Goal: Task Accomplishment & Management: Manage account settings

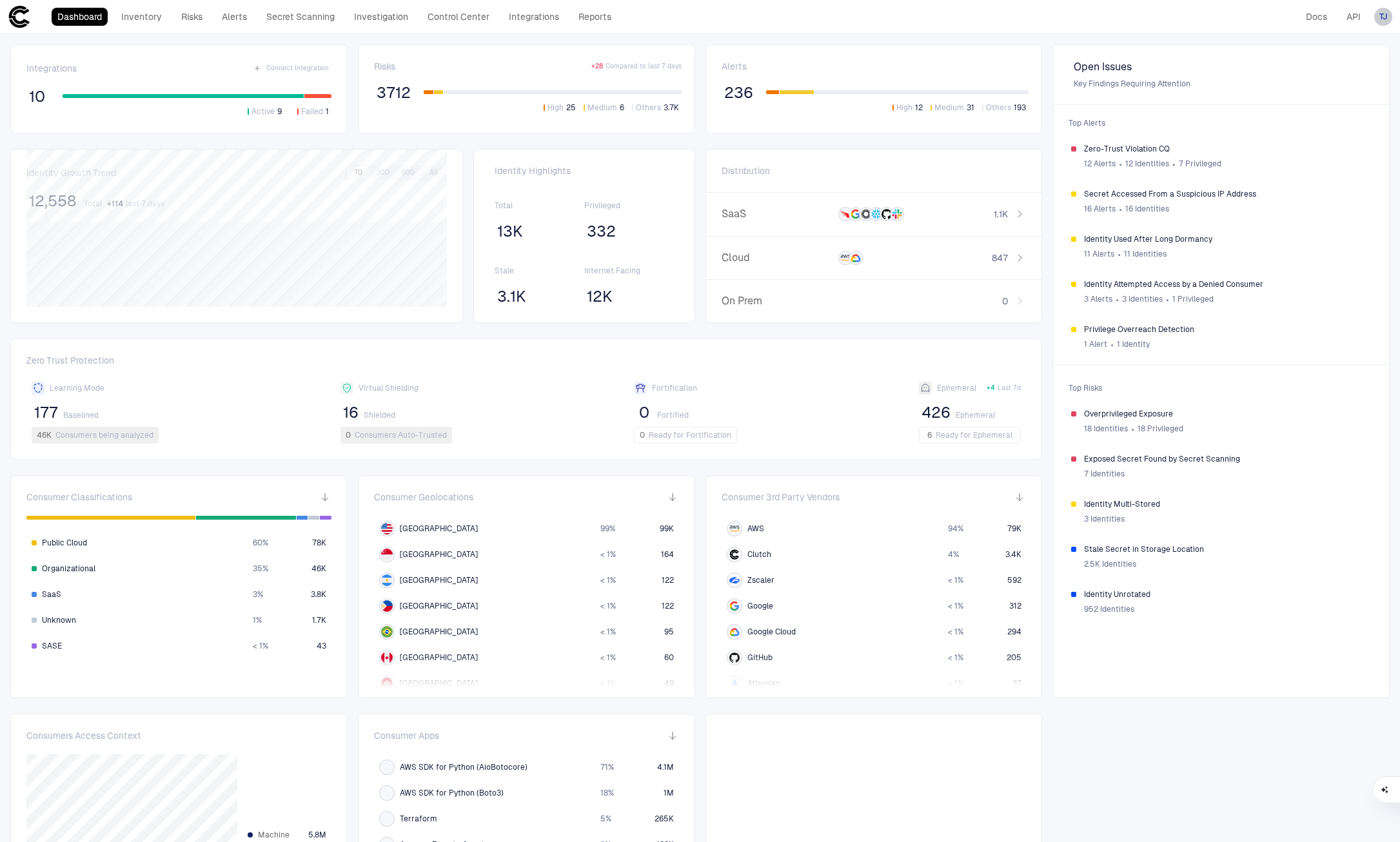
click at [1385, 17] on span "TJ" at bounding box center [1382, 16] width 8 height 10
click at [1338, 79] on span "Admin Settings" at bounding box center [1319, 82] width 55 height 10
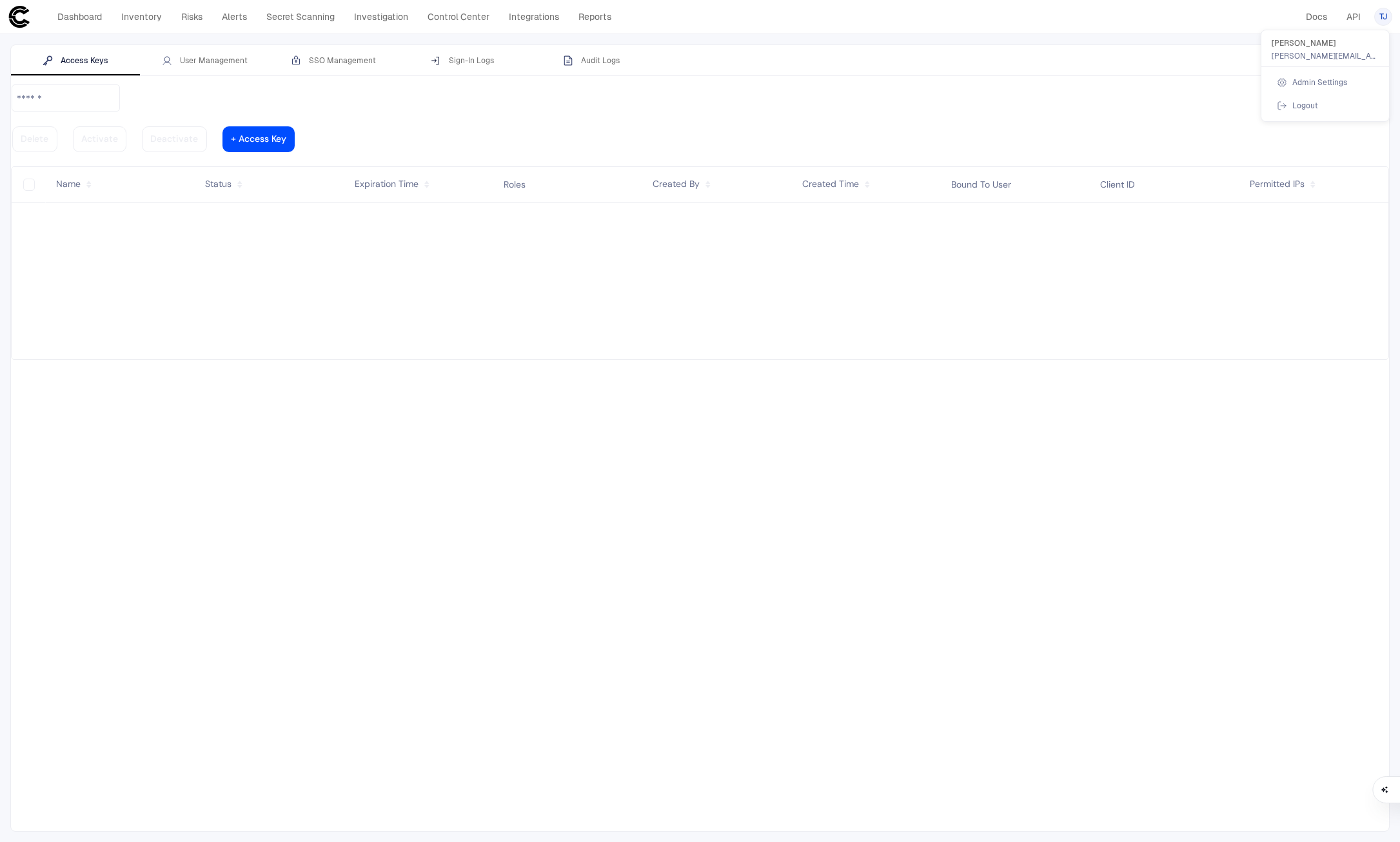
click at [222, 51] on div at bounding box center [700, 421] width 1400 height 842
click at [218, 61] on div "User Management" at bounding box center [204, 60] width 85 height 10
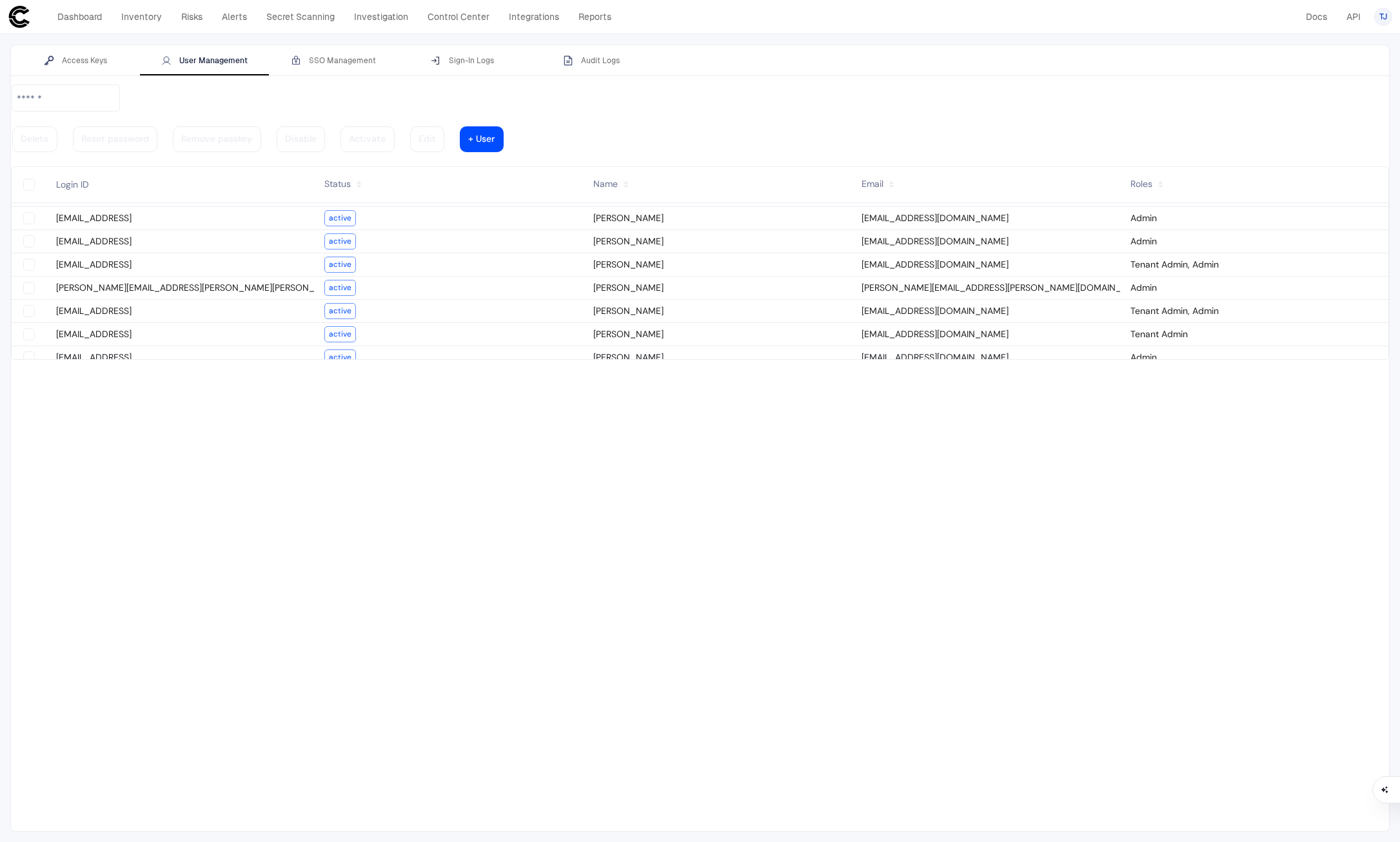
scroll to position [18, 0]
click at [1131, 280] on vaadin-grid-cell-content "Admin" at bounding box center [1254, 288] width 268 height 17
type vaadin-text-field "on"
type descope-checkbox "true"
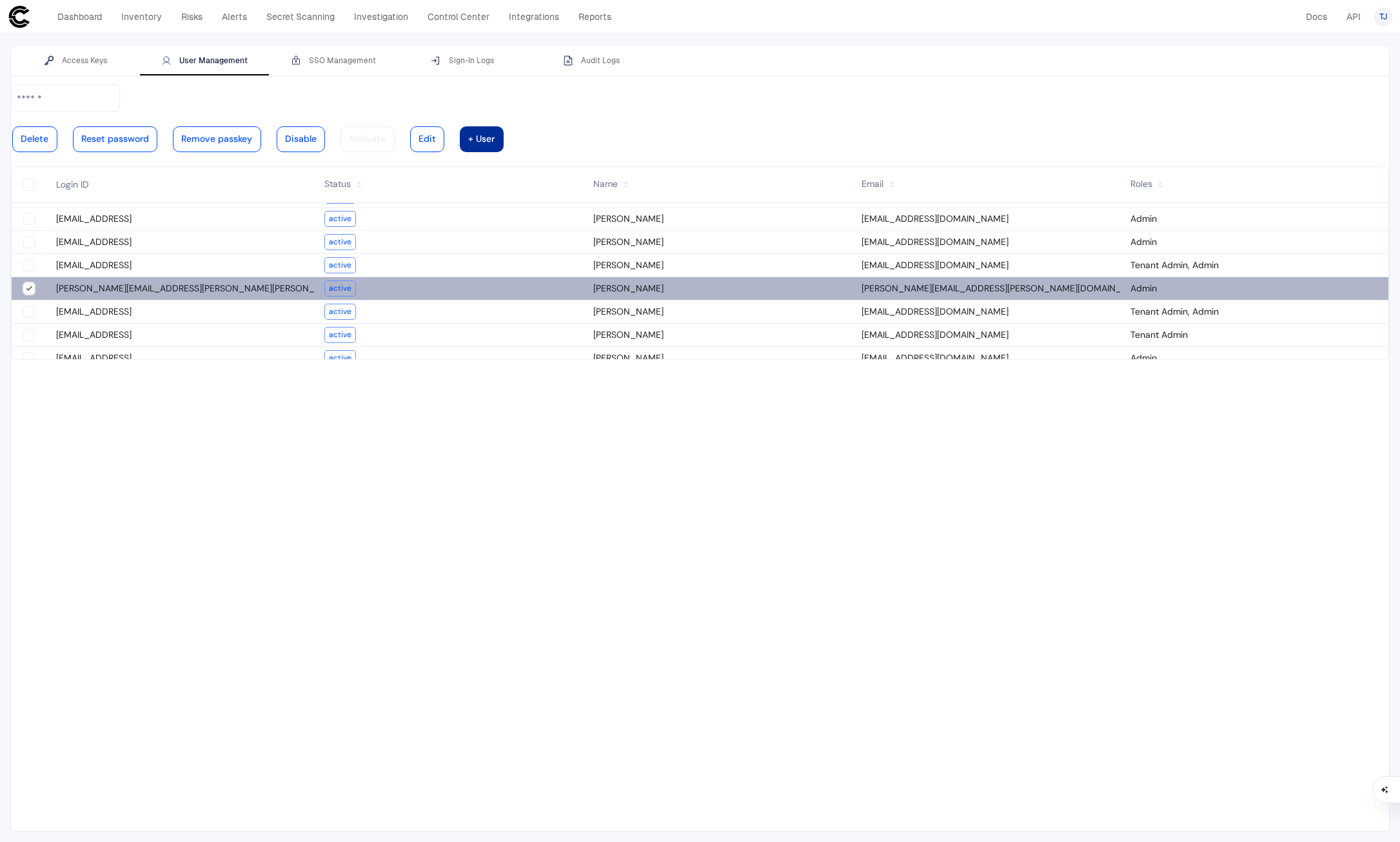
type descope-boolean-field-internal "true"
click at [445, 127] on vaadin-button "Edit" at bounding box center [427, 140] width 35 height 26
type input "**********"
type input "********"
type input "**********"
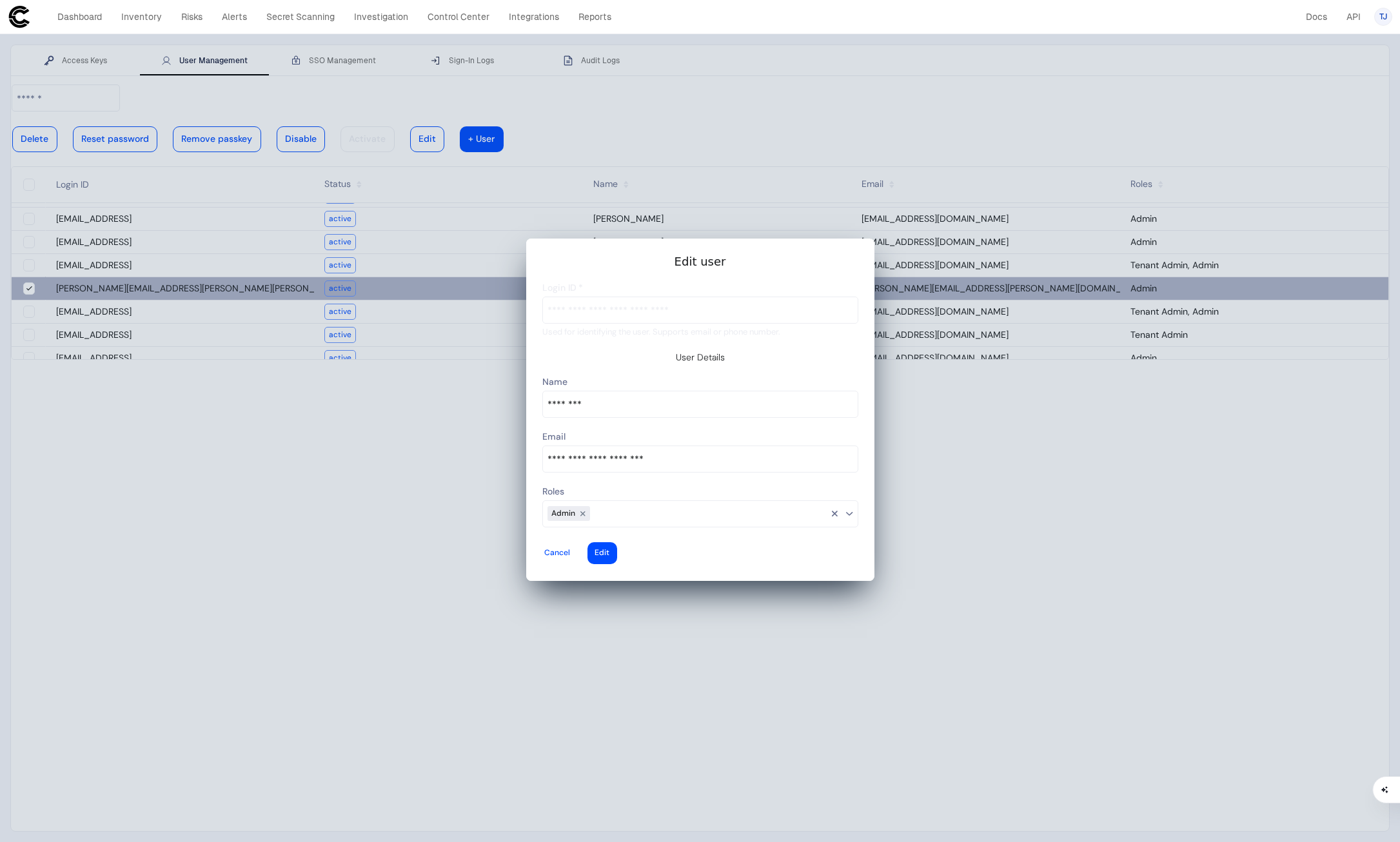
click at [633, 512] on vaadin-multi-select-combo-box-container at bounding box center [700, 514] width 316 height 27
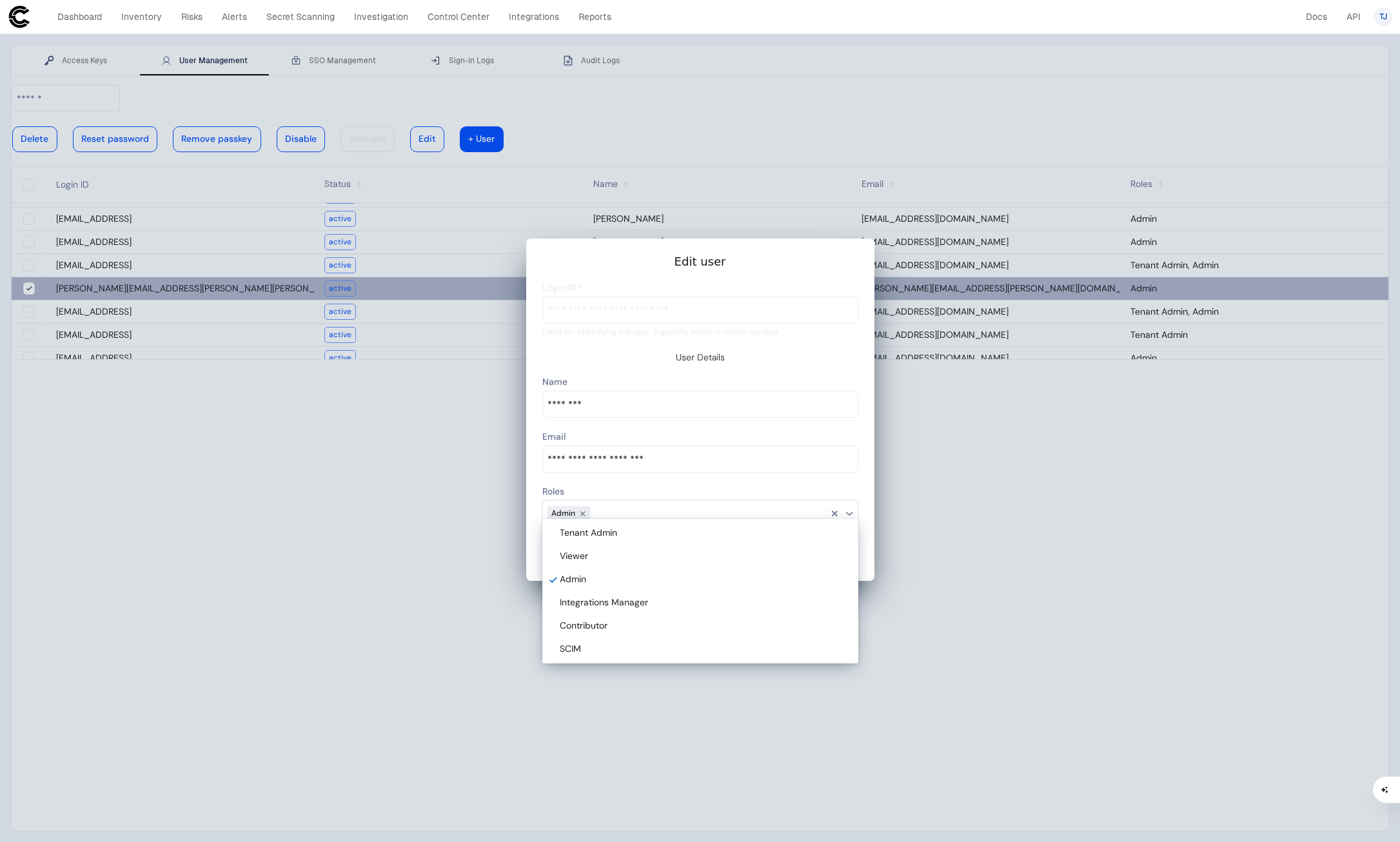
click at [613, 566] on vaadin-multi-select-combo-box-item "Viewer" at bounding box center [700, 557] width 311 height 23
type descope-multi-select-combo-box "Admin,Viewer"
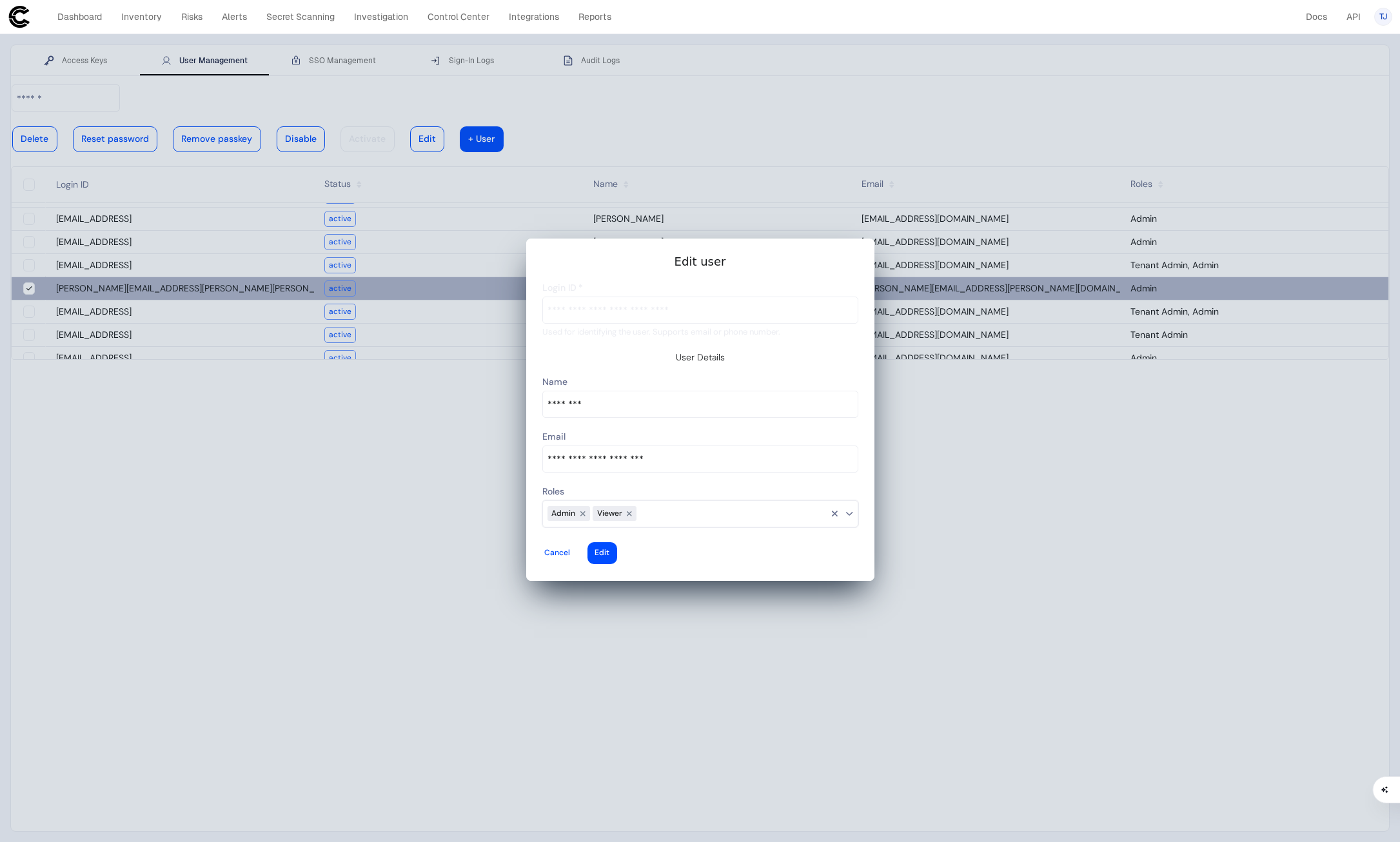
click at [755, 288] on slot "Edit user User Details Tenant Admin Viewer Admin Integrations Manager Contribut…" at bounding box center [700, 409] width 317 height 311
click at [617, 542] on vaadin-button "Edit" at bounding box center [602, 553] width 29 height 22
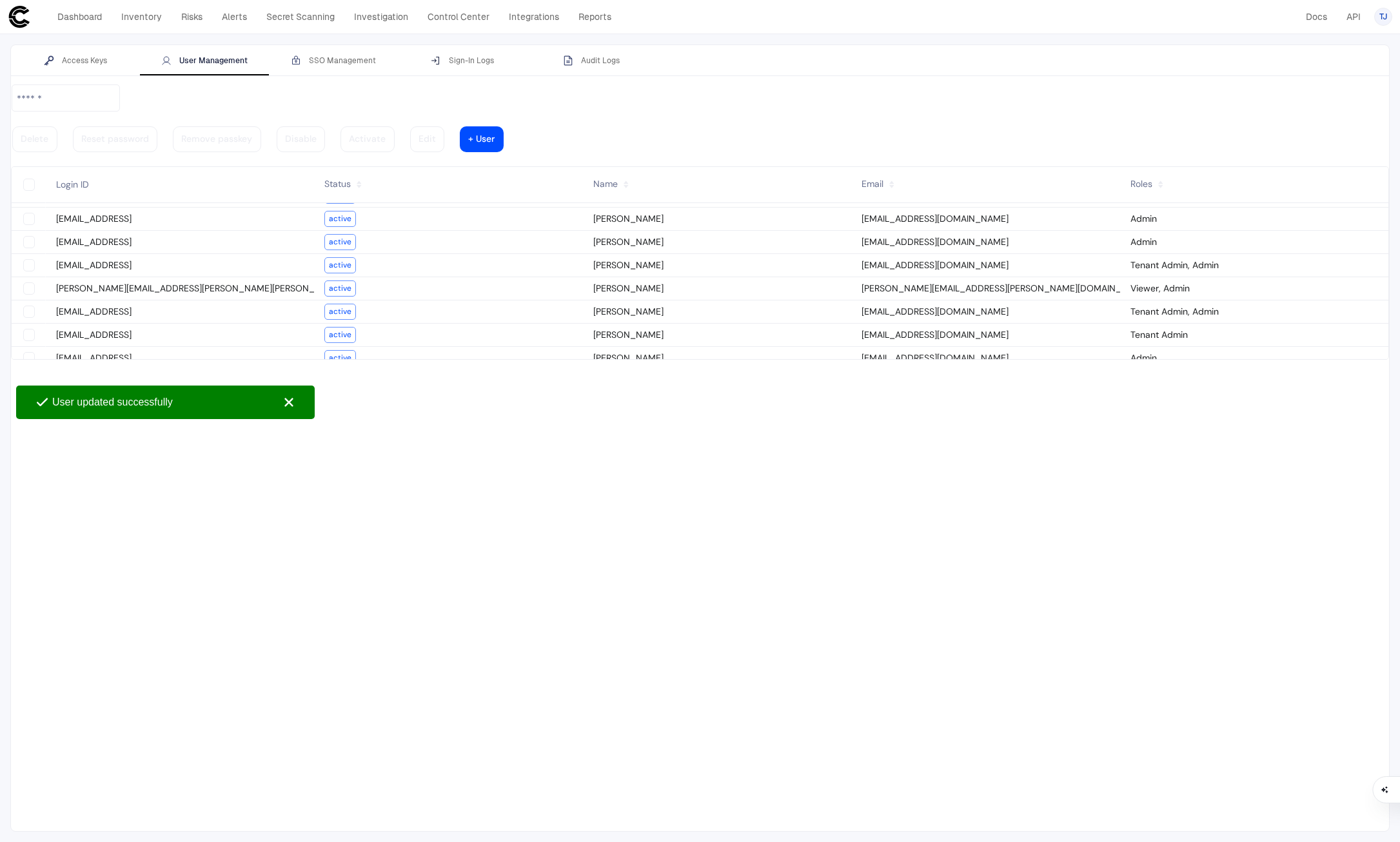
click at [821, 499] on div at bounding box center [700, 458] width 1378 height 748
